Goal: Task Accomplishment & Management: Manage account settings

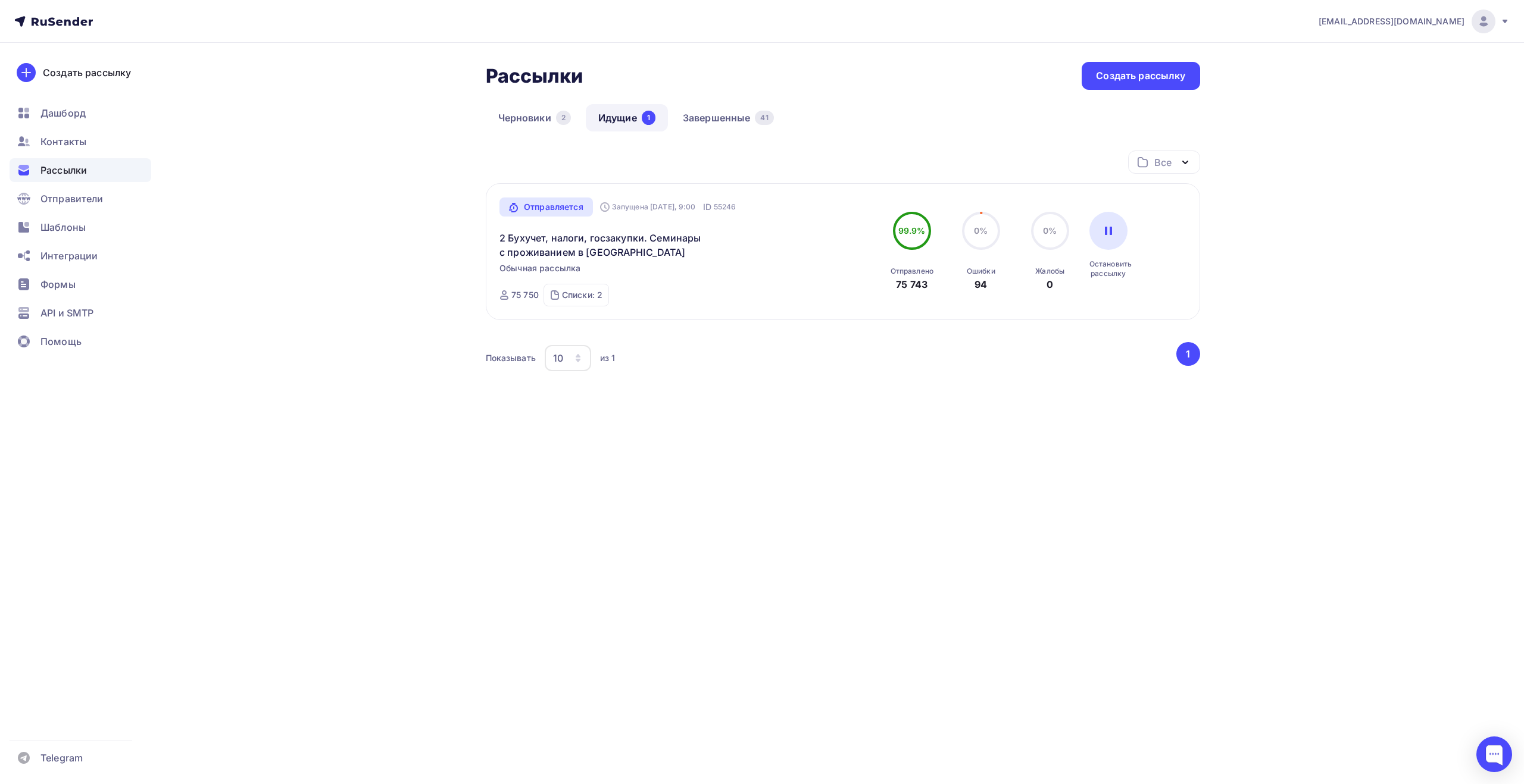
click at [640, 157] on div "Все Все папки Создать новую папку" at bounding box center [842, 167] width 714 height 33
click at [658, 171] on div "Все Все папки Создать новую папку" at bounding box center [842, 167] width 714 height 33
click at [638, 162] on div "Все Все папки Создать новую папку" at bounding box center [842, 167] width 714 height 33
click at [651, 160] on div "Все Все папки Создать новую папку" at bounding box center [842, 167] width 714 height 33
click at [1102, 638] on div "info@ecargentum.ru Аккаунт Тарифы Выйти Создать рассылку Дашборд Контакты Рассы…" at bounding box center [762, 392] width 1524 height 784
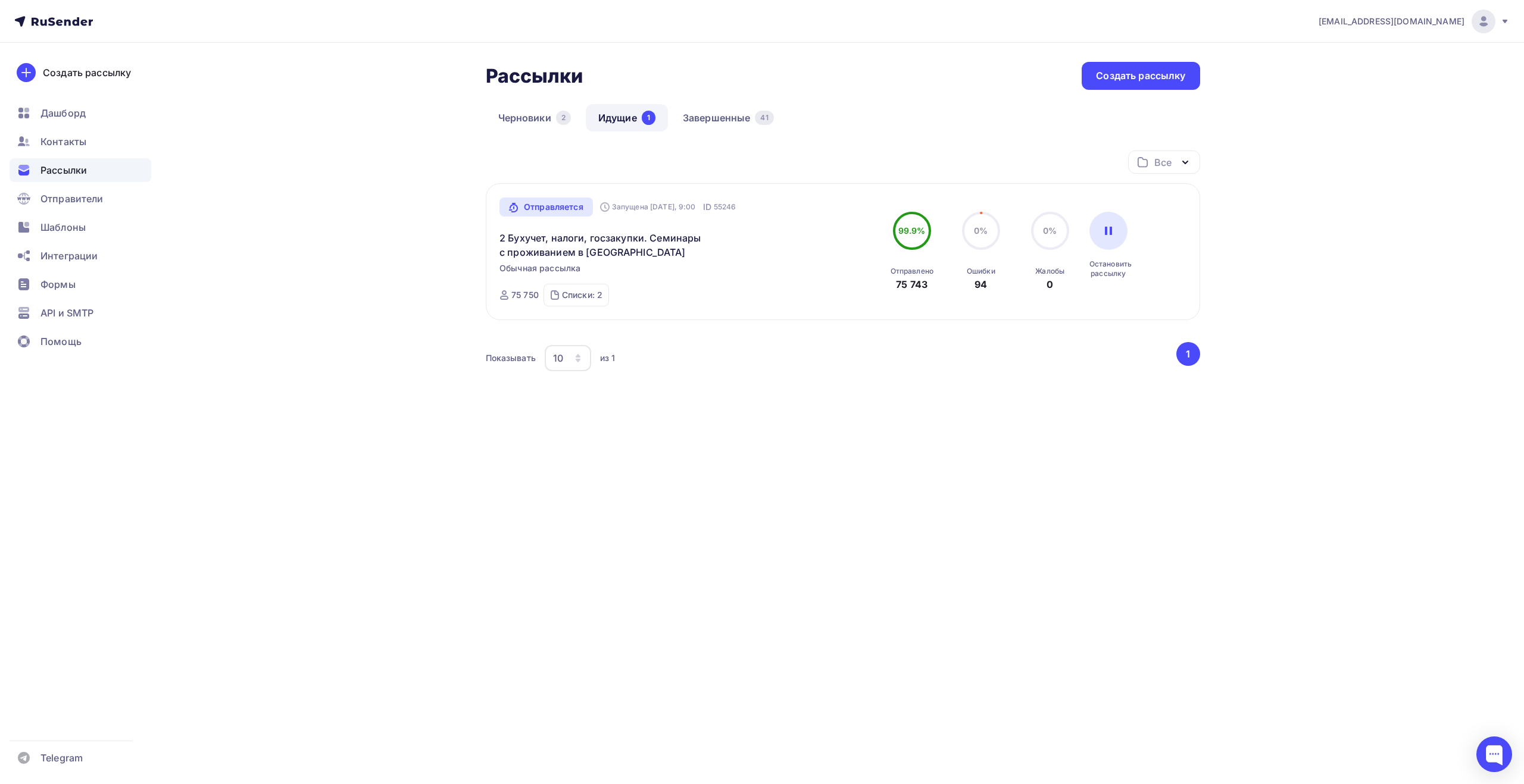
drag, startPoint x: 1021, startPoint y: 575, endPoint x: 1004, endPoint y: 558, distance: 24.0
click at [1014, 565] on div "info@ecargentum.ru Аккаунт Тарифы Выйти Создать рассылку Дашборд Контакты Рассы…" at bounding box center [762, 392] width 1524 height 784
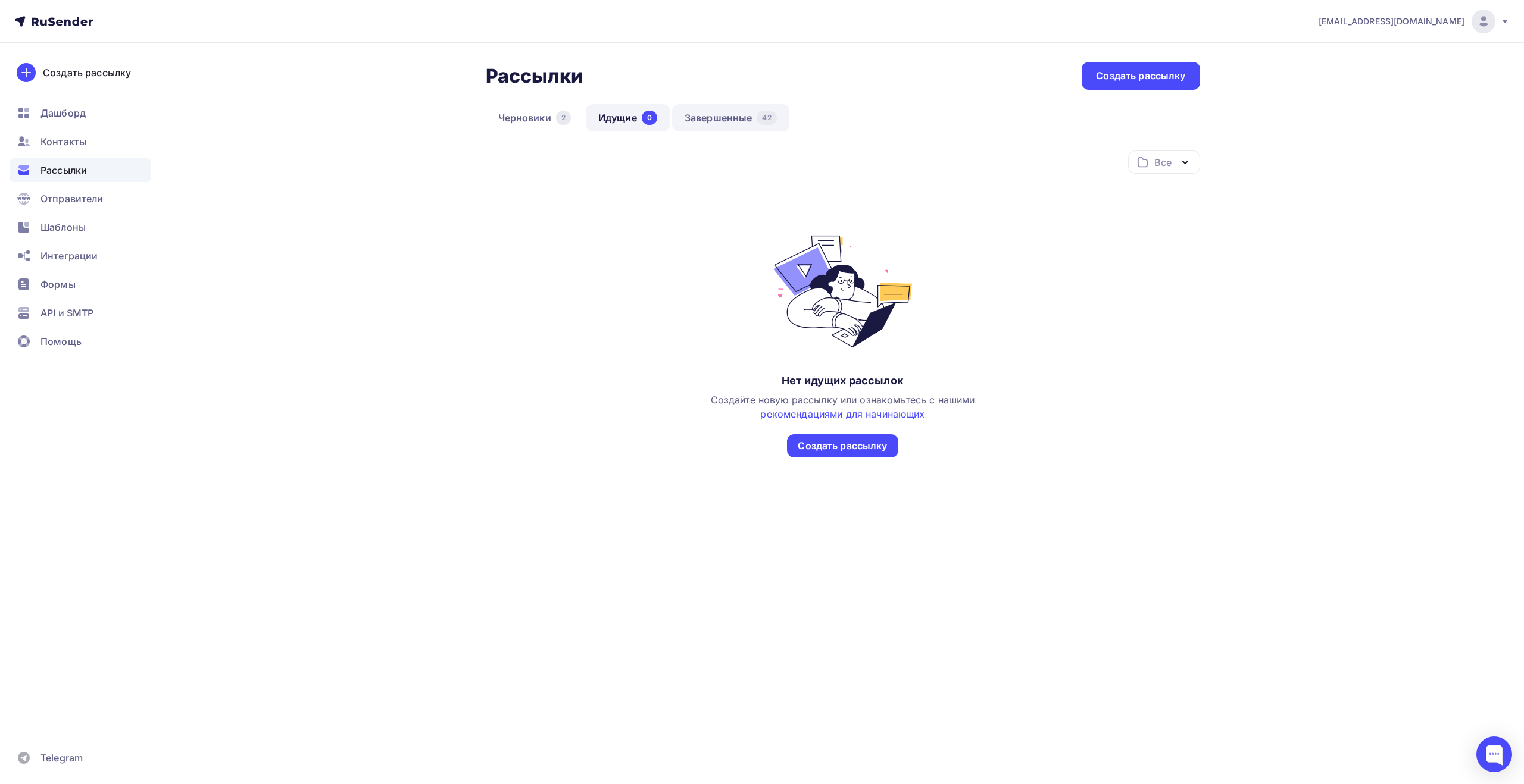
click at [699, 123] on link "Завершенные 42" at bounding box center [730, 118] width 117 height 28
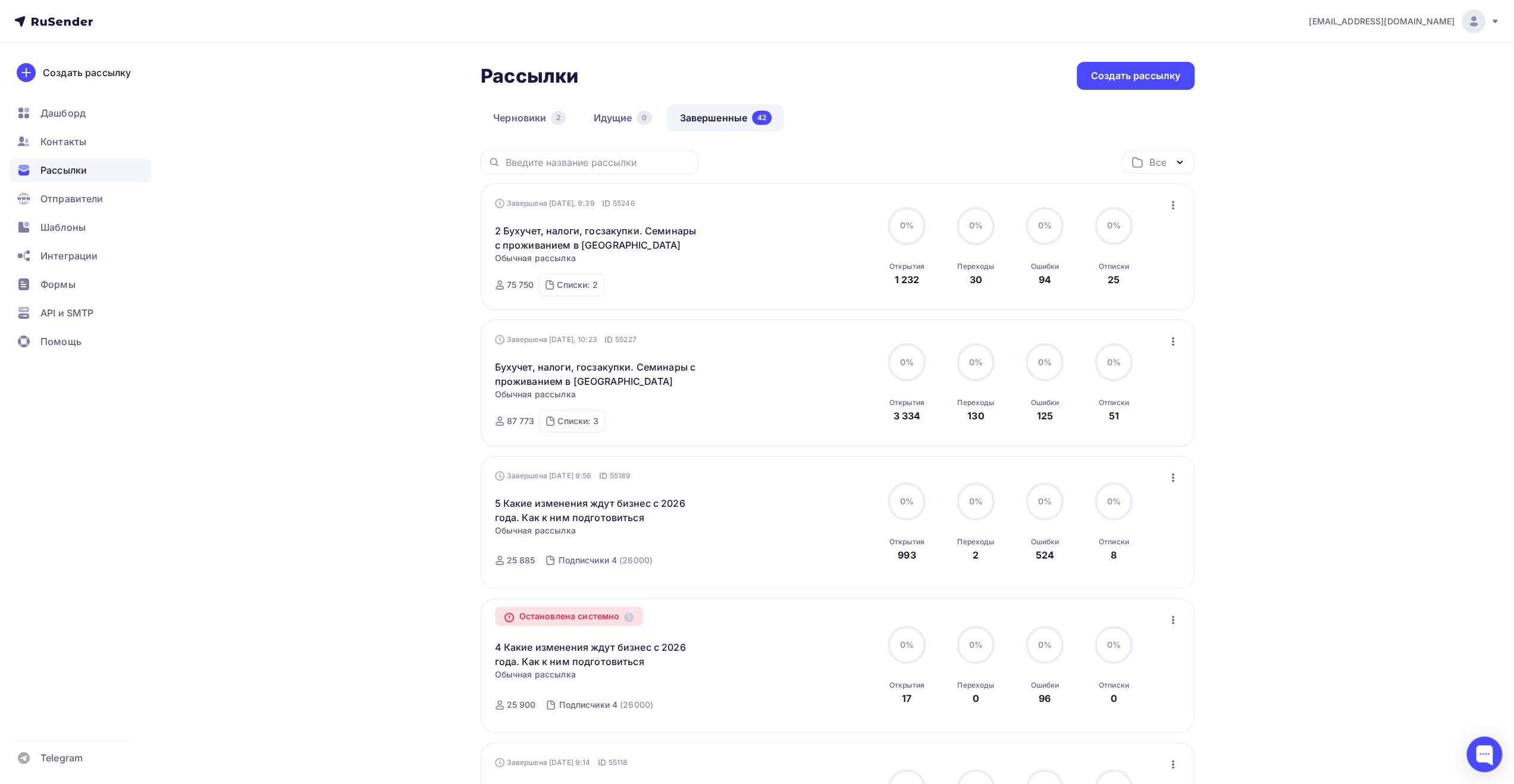
click at [1493, 21] on icon at bounding box center [1495, 21] width 5 height 4
click at [1351, 107] on link "Выйти" at bounding box center [1393, 109] width 200 height 24
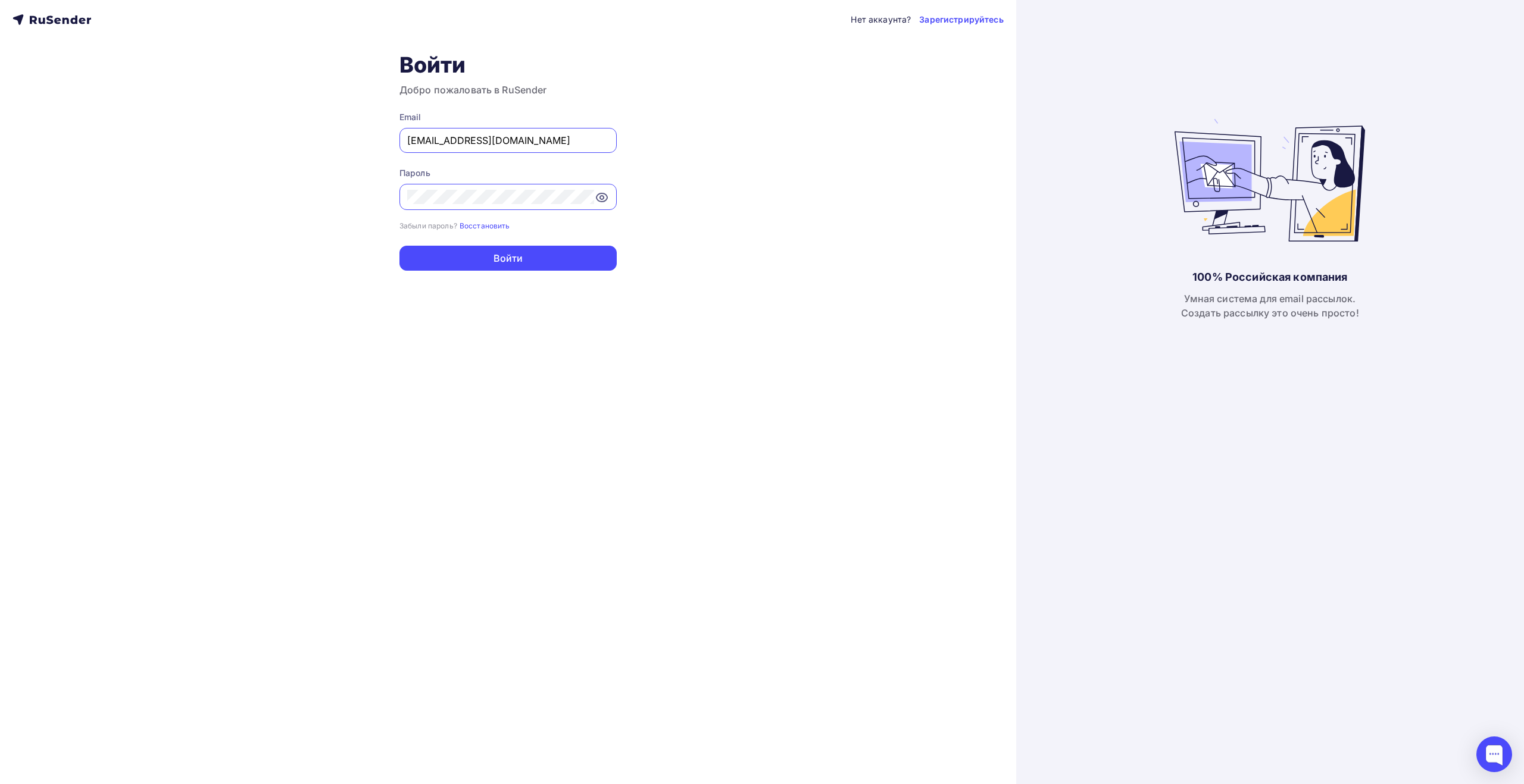
click at [519, 147] on input "[EMAIL_ADDRESS][DOMAIN_NAME]" at bounding box center [508, 140] width 202 height 15
type input "[EMAIL_ADDRESS][DOMAIN_NAME]"
click at [520, 255] on button "Войти" at bounding box center [507, 258] width 217 height 25
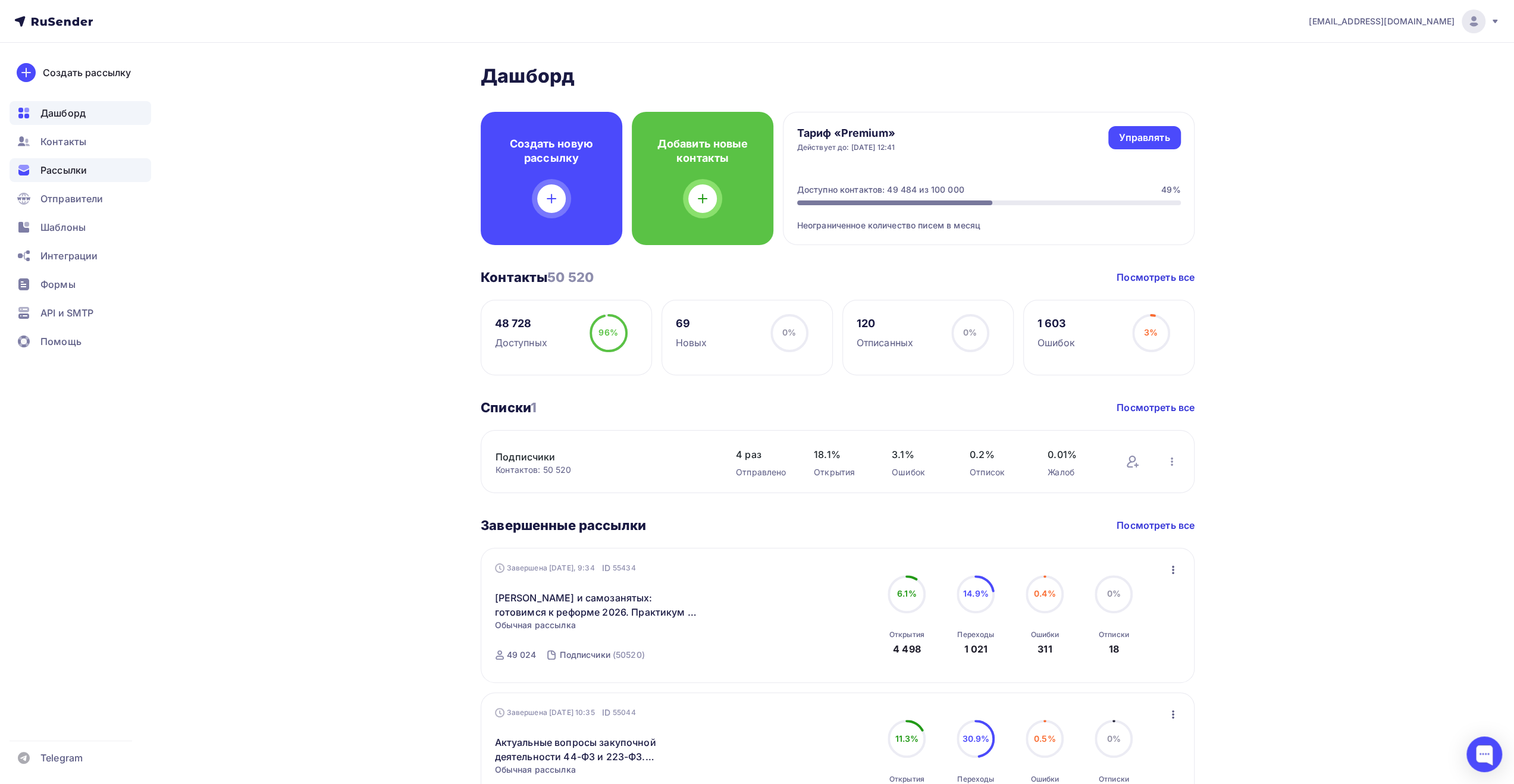
click at [95, 175] on div "Рассылки" at bounding box center [80, 171] width 141 height 24
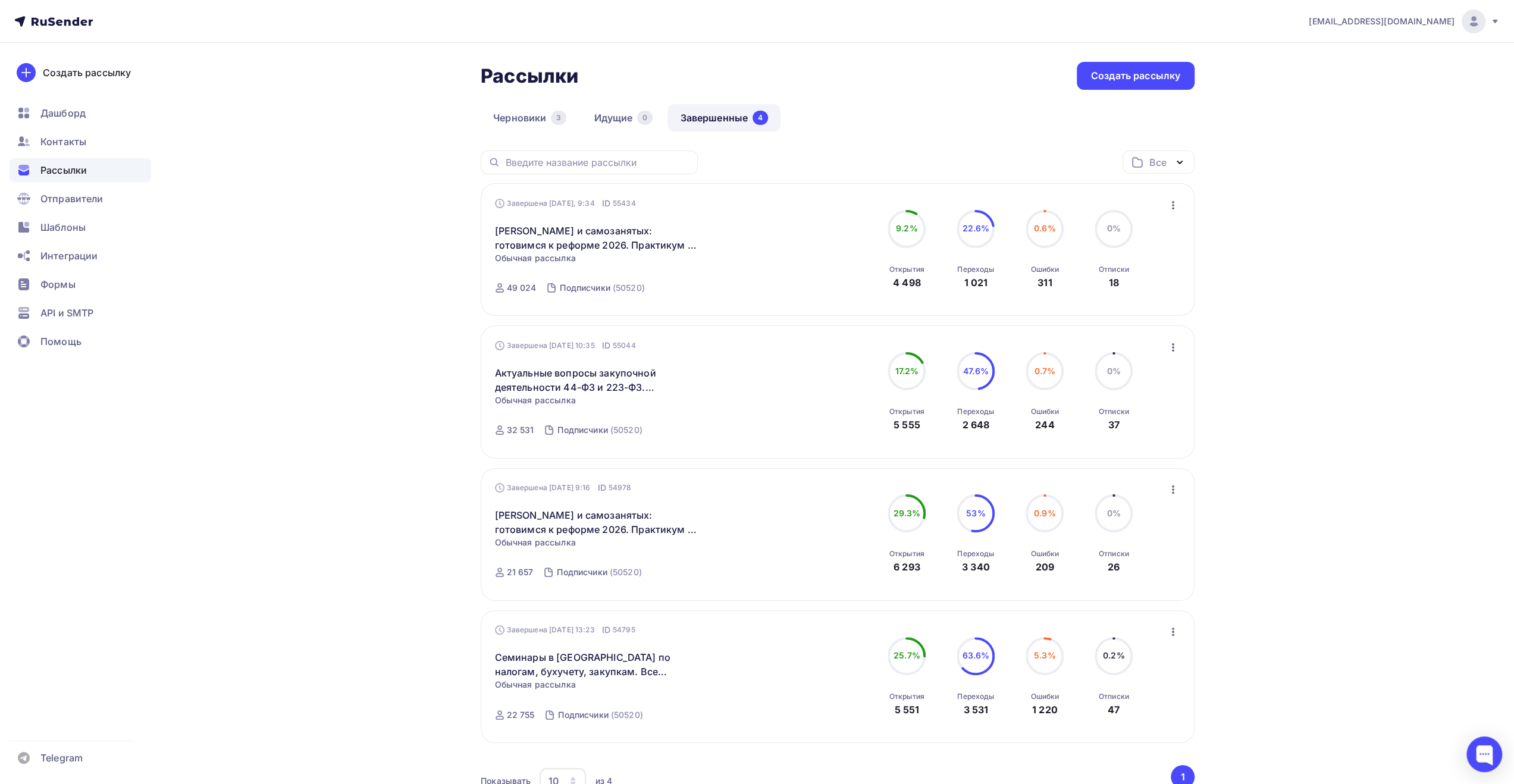
click at [702, 115] on link "Завершенные 4" at bounding box center [724, 118] width 113 height 28
click at [375, 285] on div "Рассылки Рассылки Создать рассылку [GEOGRAPHIC_DATA] 3 Идущие 0 Завершенные 4 З…" at bounding box center [757, 465] width 975 height 844
click at [373, 351] on div "Рассылки Рассылки Создать рассылку [GEOGRAPHIC_DATA] 3 Идущие 0 Завершенные 4 З…" at bounding box center [757, 465] width 975 height 844
click at [369, 273] on div "Рассылки Рассылки Создать рассылку [GEOGRAPHIC_DATA] 3 Идущие 0 Завершенные 4 З…" at bounding box center [757, 465] width 975 height 844
click at [373, 271] on div "Рассылки Рассылки Создать рассылку [GEOGRAPHIC_DATA] 3 Идущие 0 Завершенные 4 З…" at bounding box center [757, 465] width 975 height 844
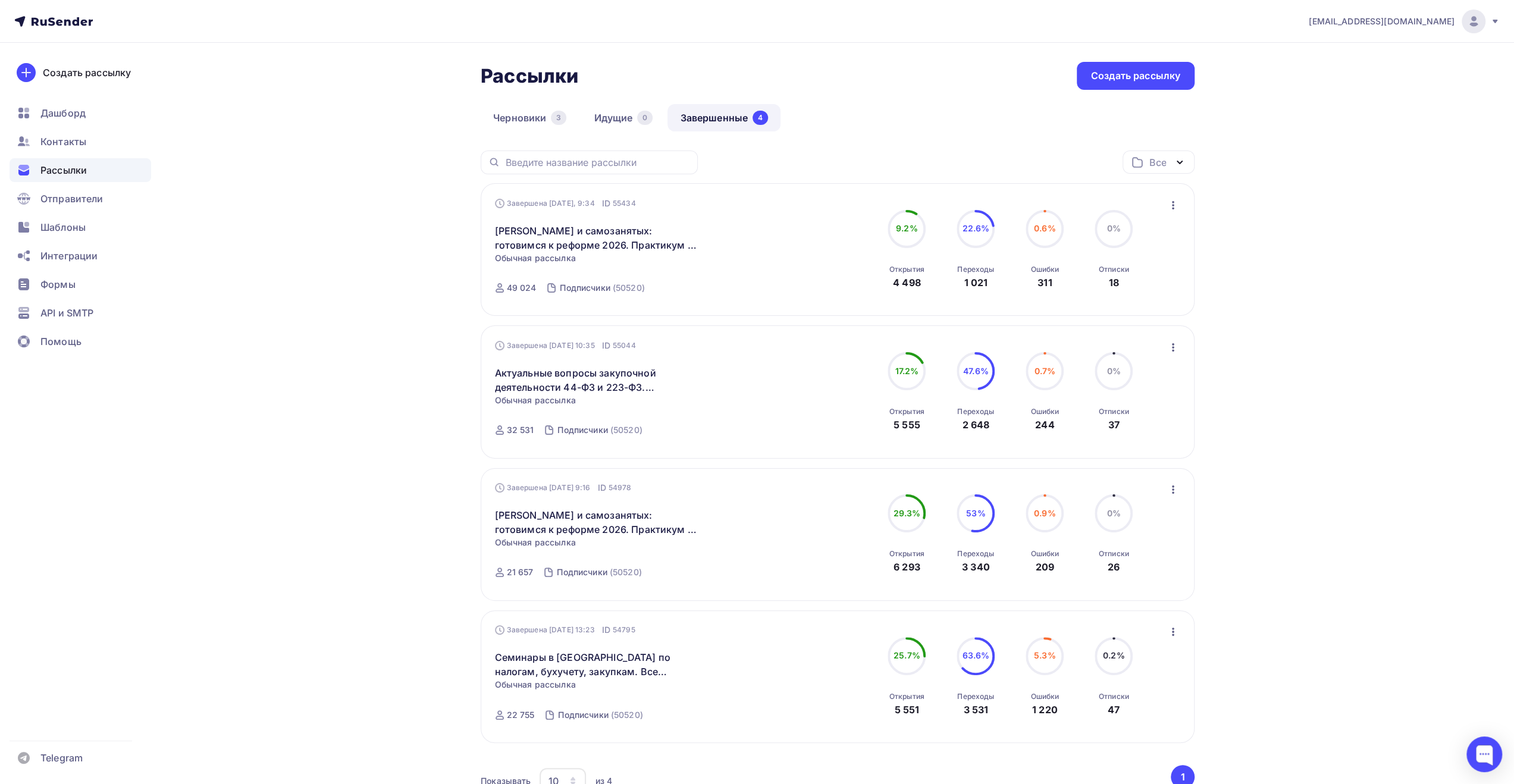
click at [349, 321] on div "Рассылки Рассылки Создать рассылку [GEOGRAPHIC_DATA] 3 Идущие 0 Завершенные 4 З…" at bounding box center [757, 465] width 975 height 844
click at [276, 35] on nav "[EMAIL_ADDRESS][DOMAIN_NAME] Аккаунт Тарифы Выйти Создать рассылку [GEOGRAPHIC_…" at bounding box center [757, 21] width 1514 height 43
click at [377, 269] on div "Рассылки Рассылки Создать рассылку [GEOGRAPHIC_DATA] 3 Идущие 0 Завершенные 4 З…" at bounding box center [757, 465] width 975 height 844
click at [1263, 582] on div "[EMAIL_ADDRESS][DOMAIN_NAME] Аккаунт Тарифы Выйти Создать рассылку [GEOGRAPHIC_…" at bounding box center [757, 443] width 1514 height 887
click at [1372, 595] on div "[EMAIL_ADDRESS][DOMAIN_NAME] Аккаунт Тарифы Выйти Создать рассылку [GEOGRAPHIC_…" at bounding box center [757, 443] width 1514 height 887
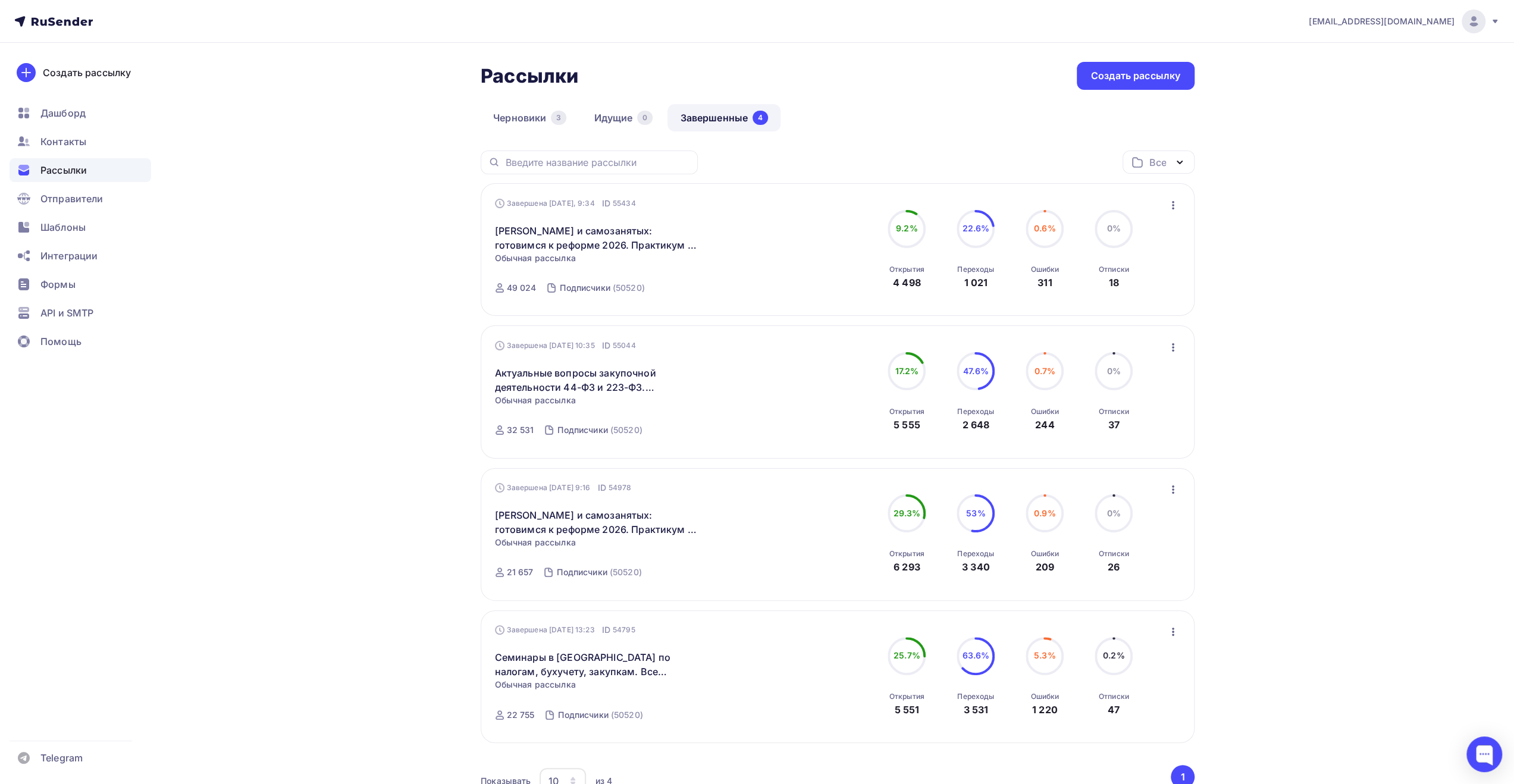
click at [1337, 479] on div "[EMAIL_ADDRESS][DOMAIN_NAME] Аккаунт Тарифы Выйти Создать рассылку [GEOGRAPHIC_…" at bounding box center [757, 443] width 1514 height 887
